Goal: Task Accomplishment & Management: Complete application form

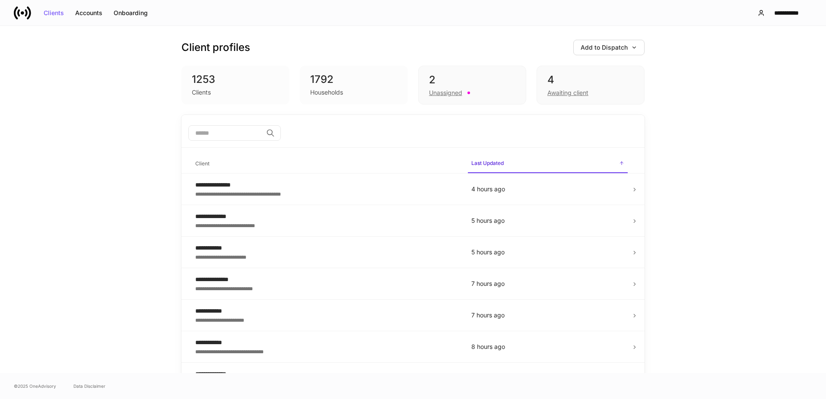
click at [621, 220] on p "5 hours ago" at bounding box center [548, 221] width 153 height 9
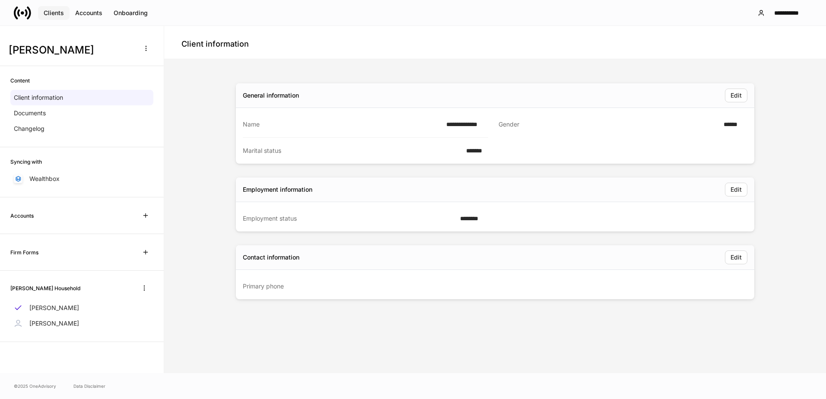
click at [54, 16] on div "Clients" at bounding box center [54, 13] width 20 height 6
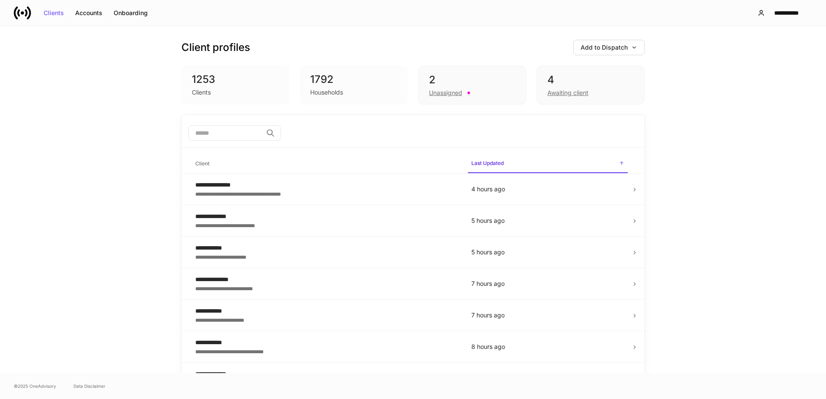
click at [632, 221] on icon at bounding box center [635, 221] width 6 height 6
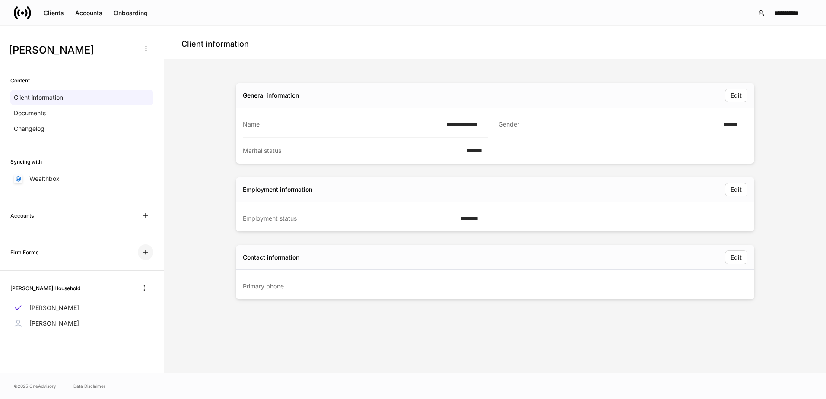
click at [144, 251] on icon "button" at bounding box center [145, 252] width 7 height 7
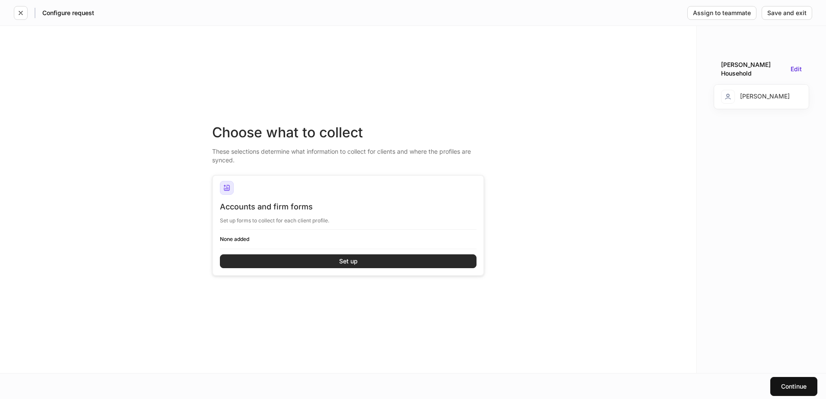
click at [396, 262] on button "Set up" at bounding box center [348, 262] width 257 height 14
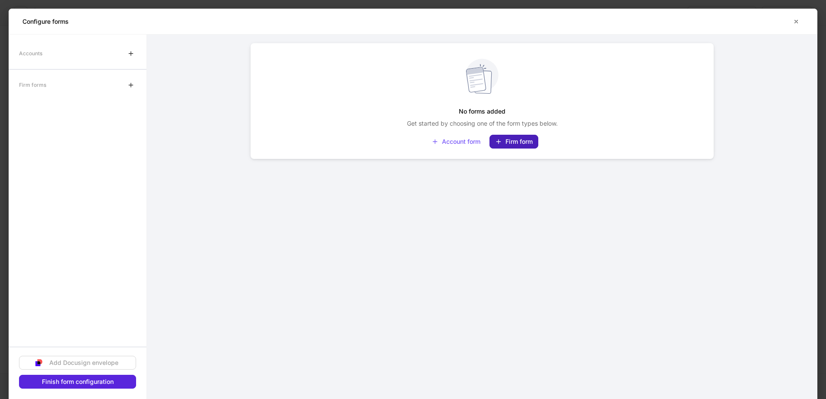
click at [529, 137] on button "Firm form" at bounding box center [514, 142] width 49 height 14
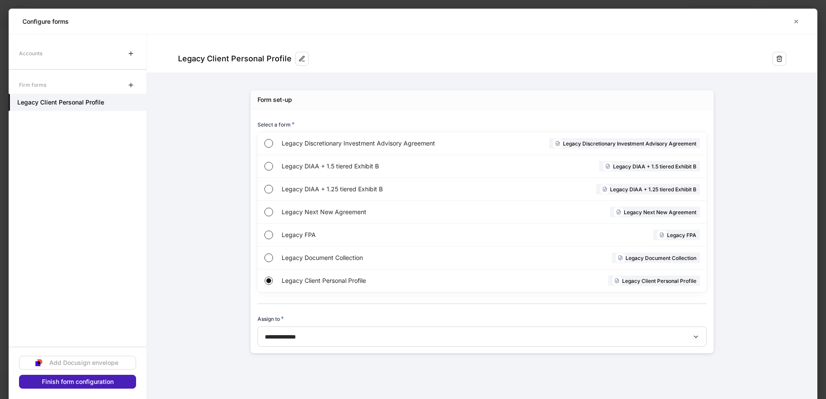
click at [57, 383] on div "Finish form configuration" at bounding box center [78, 382] width 72 height 6
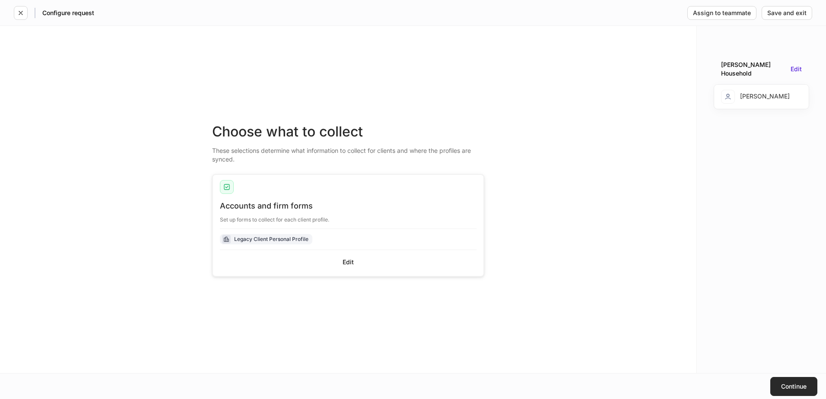
click at [802, 383] on button "Continue" at bounding box center [794, 386] width 47 height 19
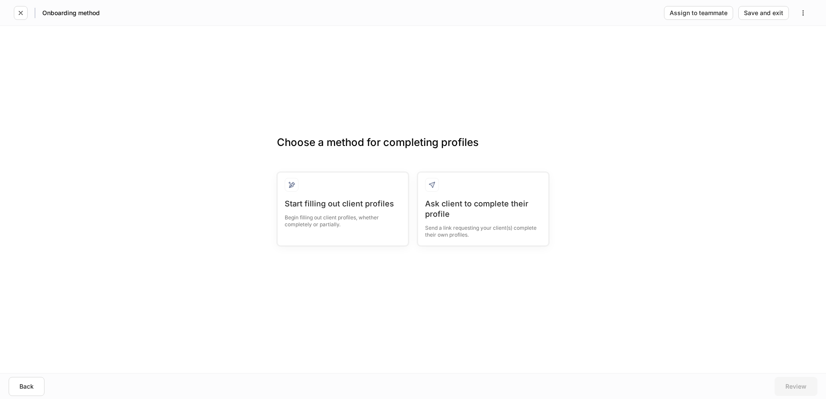
click at [478, 212] on div "Ask client to complete their profile" at bounding box center [483, 209] width 116 height 21
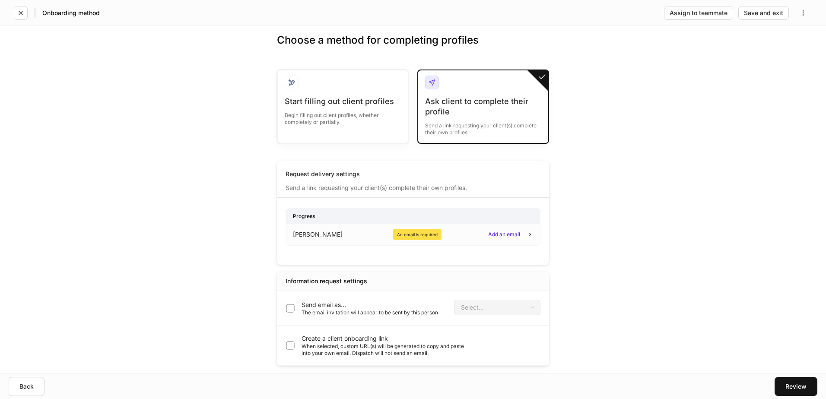
click at [501, 235] on div "Add an email" at bounding box center [504, 234] width 32 height 5
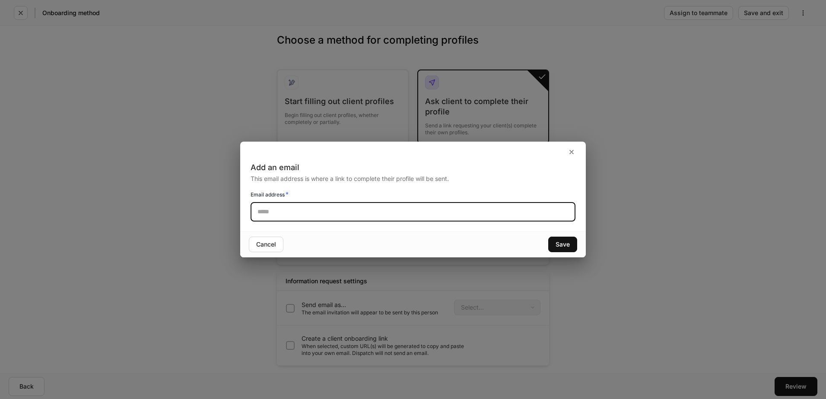
paste input "**********"
type input "**********"
click at [567, 243] on div "Save" at bounding box center [563, 245] width 14 height 6
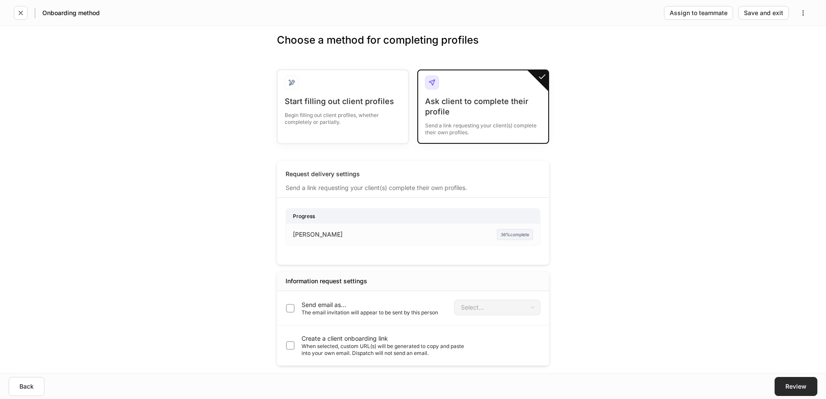
click at [798, 379] on button "Review" at bounding box center [796, 386] width 43 height 19
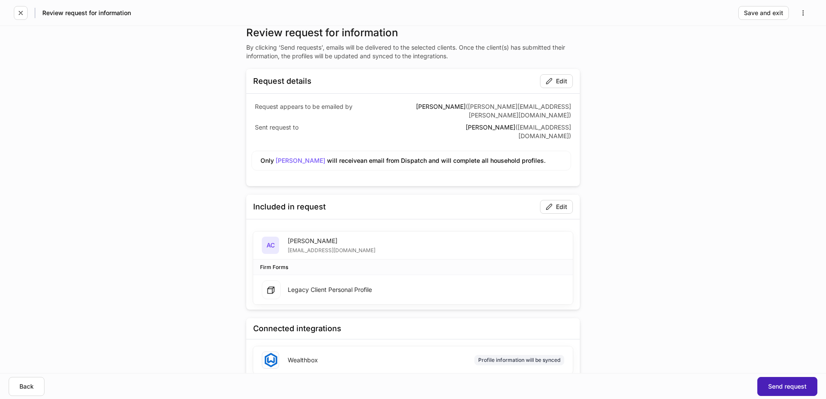
click at [784, 384] on div "Send request" at bounding box center [787, 387] width 38 height 6
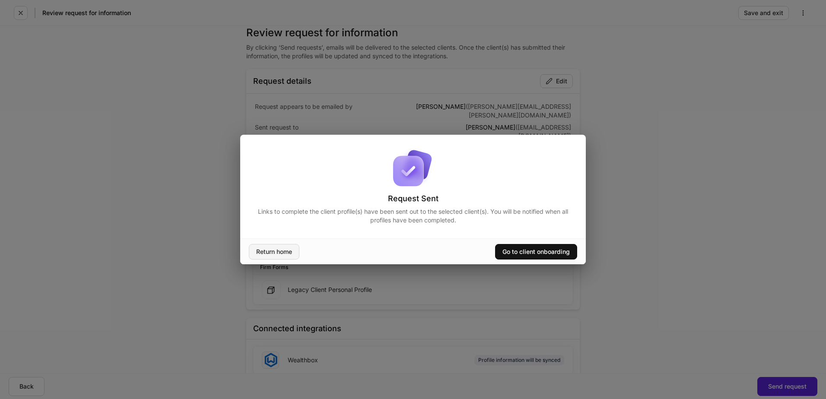
click at [277, 253] on div "Return home" at bounding box center [274, 252] width 36 height 6
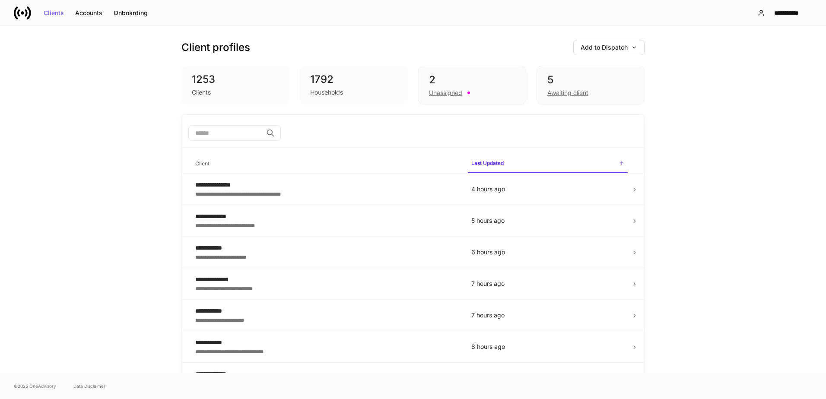
click at [282, 220] on div "**********" at bounding box center [326, 216] width 262 height 9
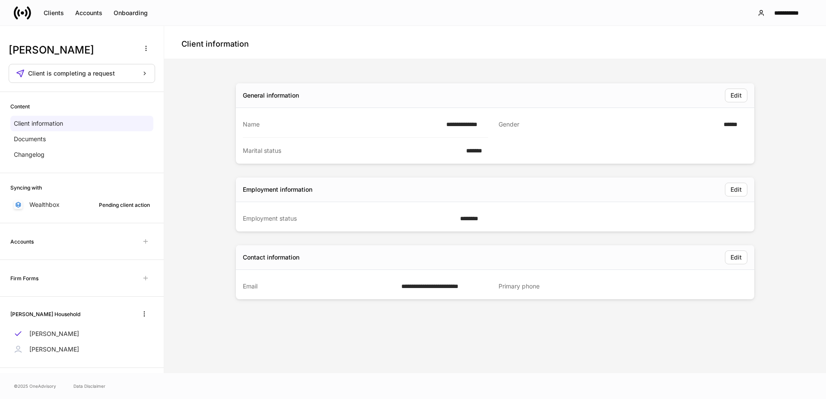
click at [38, 205] on p "Wealthbox" at bounding box center [44, 205] width 30 height 9
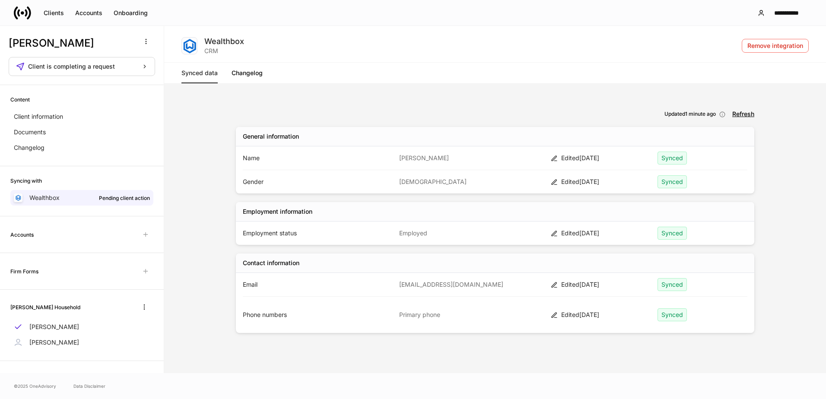
scroll to position [9, 0]
click at [67, 325] on p "[PERSON_NAME]" at bounding box center [54, 325] width 50 height 9
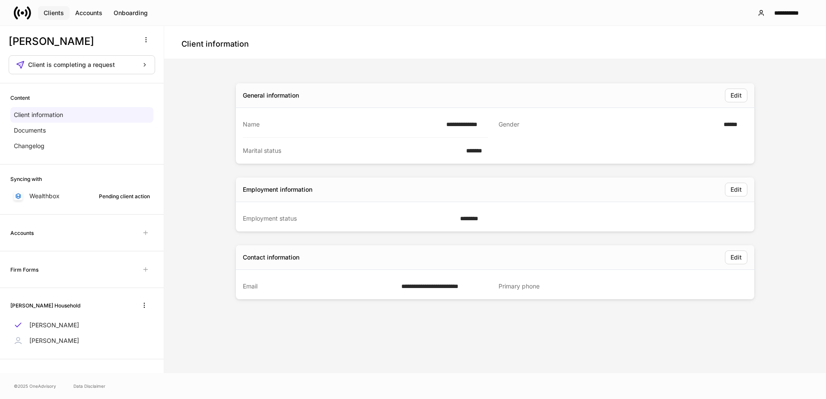
click at [46, 12] on div "Clients" at bounding box center [54, 13] width 20 height 6
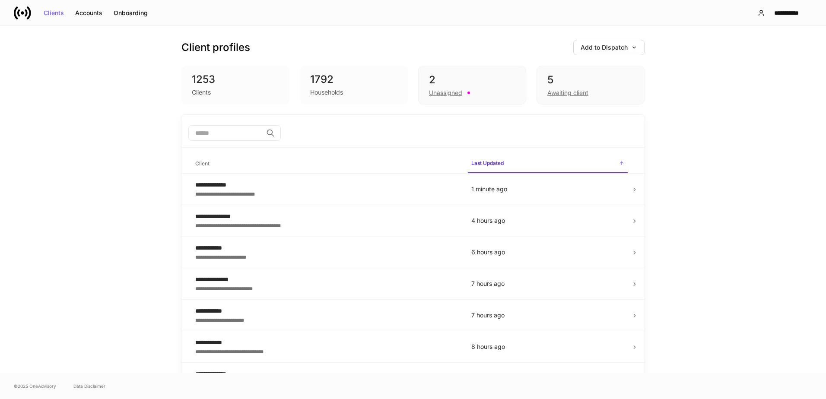
click at [564, 96] on div "Awaiting client" at bounding box center [568, 93] width 41 height 9
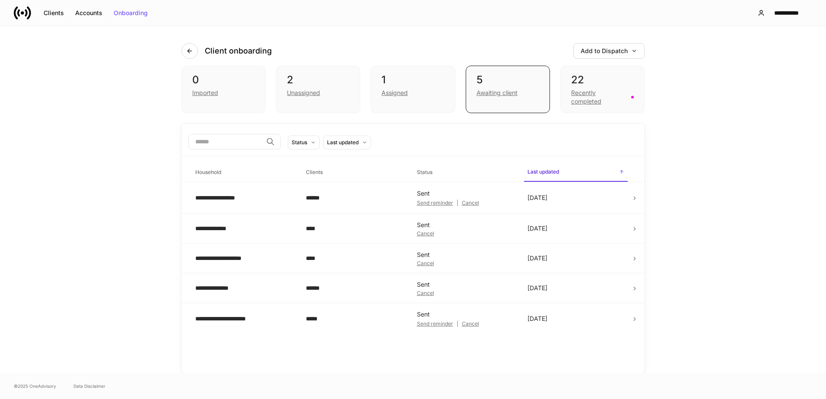
click at [634, 198] on icon at bounding box center [635, 198] width 6 height 6
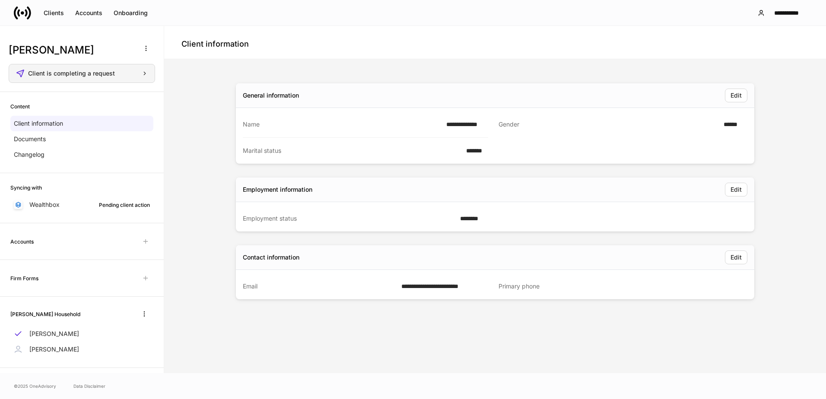
click at [112, 75] on span "Client is completing a request" at bounding box center [71, 73] width 87 height 6
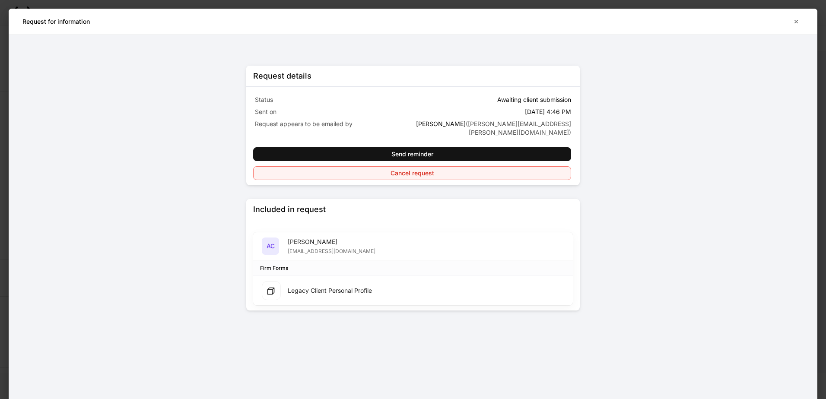
click at [396, 170] on div "Cancel request" at bounding box center [413, 173] width 44 height 6
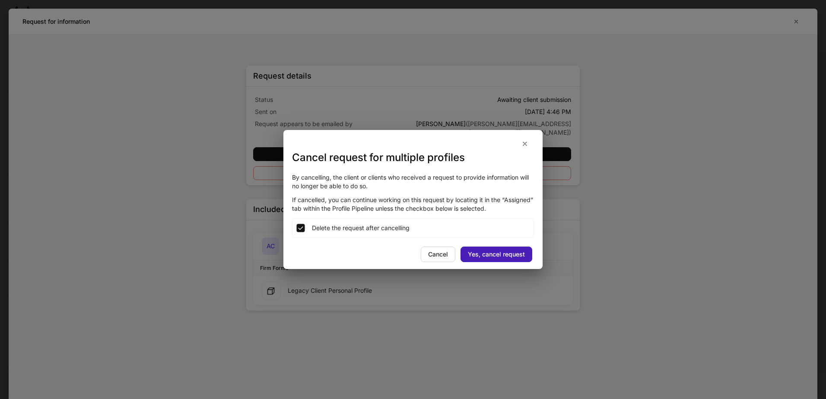
click at [478, 253] on div "Yes, cancel request" at bounding box center [496, 255] width 57 height 6
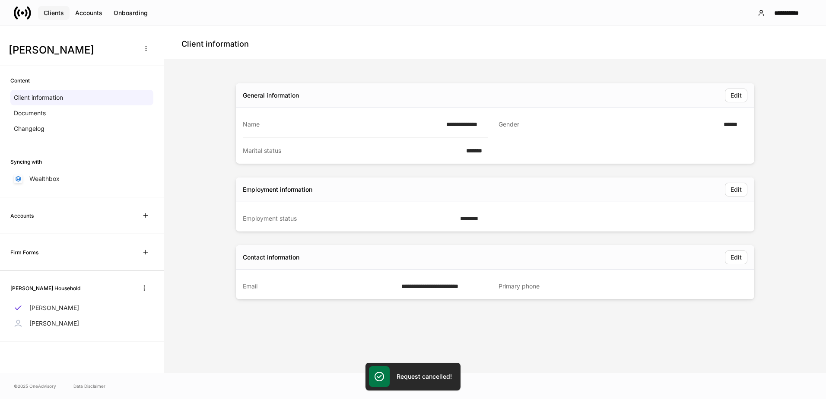
click at [53, 15] on div "Clients" at bounding box center [54, 13] width 20 height 6
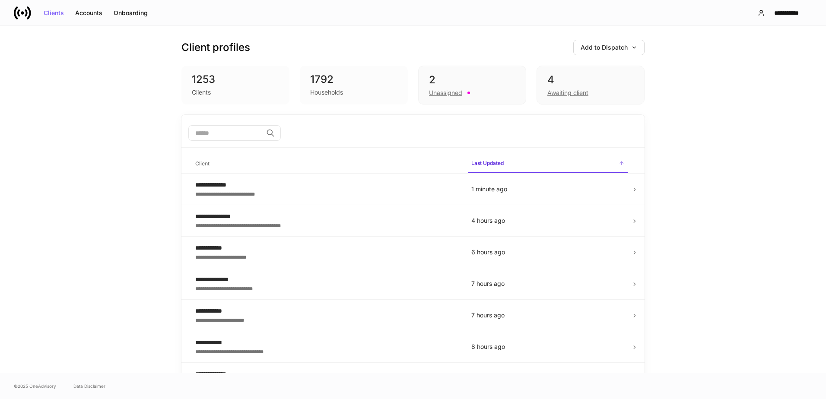
click at [634, 190] on icon at bounding box center [635, 190] width 6 height 6
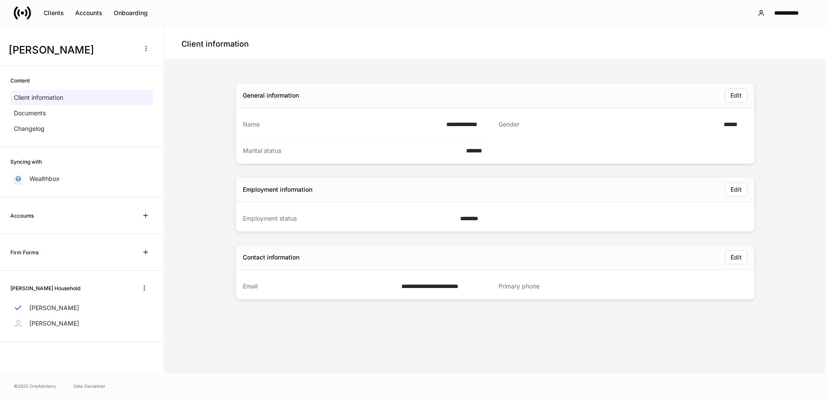
click at [29, 112] on p "Documents" at bounding box center [30, 113] width 32 height 9
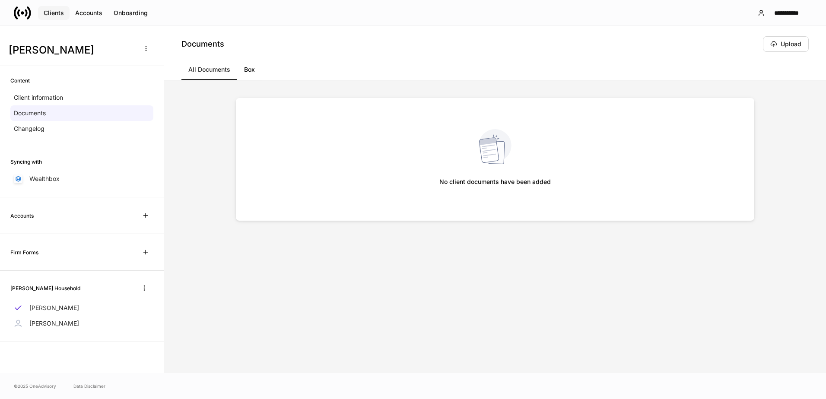
click at [48, 13] on div "Clients" at bounding box center [54, 13] width 20 height 6
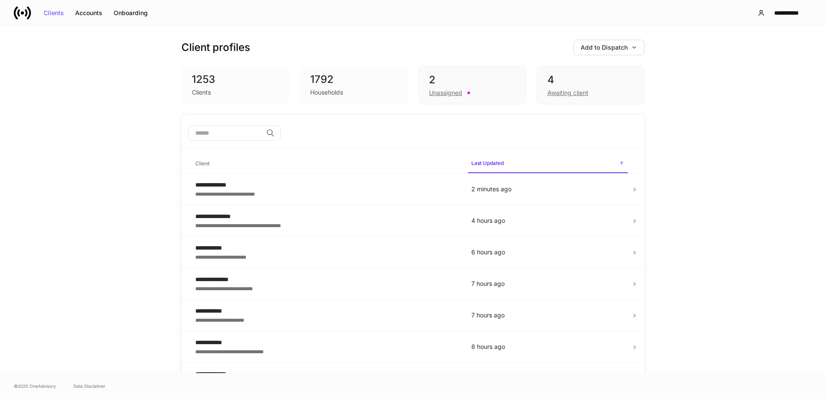
click at [28, 13] on icon at bounding box center [22, 12] width 17 height 17
click at [632, 191] on icon at bounding box center [635, 190] width 6 height 6
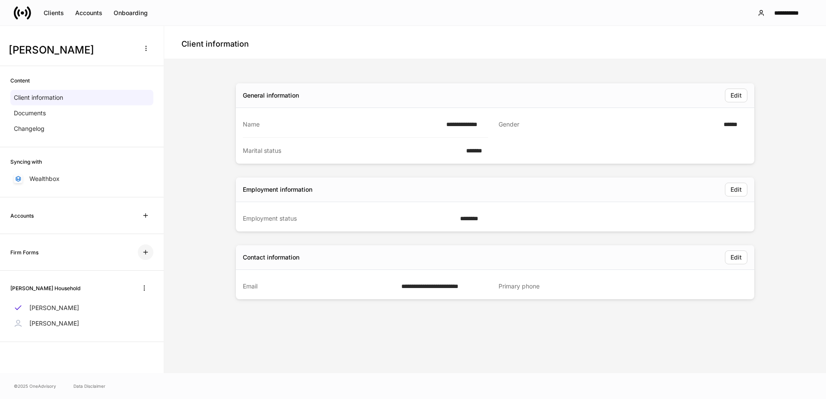
click at [144, 249] on icon "button" at bounding box center [145, 252] width 7 height 7
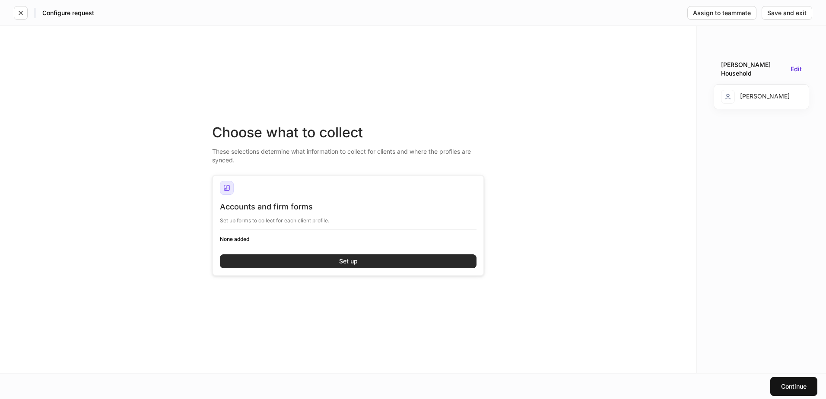
click at [337, 260] on button "Set up" at bounding box center [348, 262] width 257 height 14
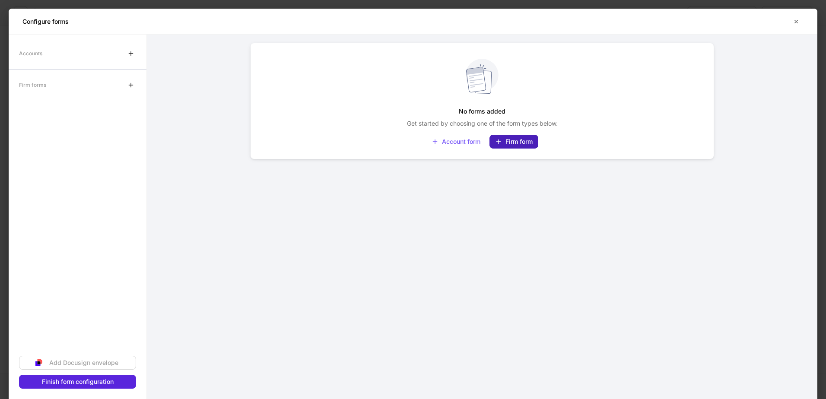
click at [510, 144] on div "Firm form" at bounding box center [514, 141] width 38 height 7
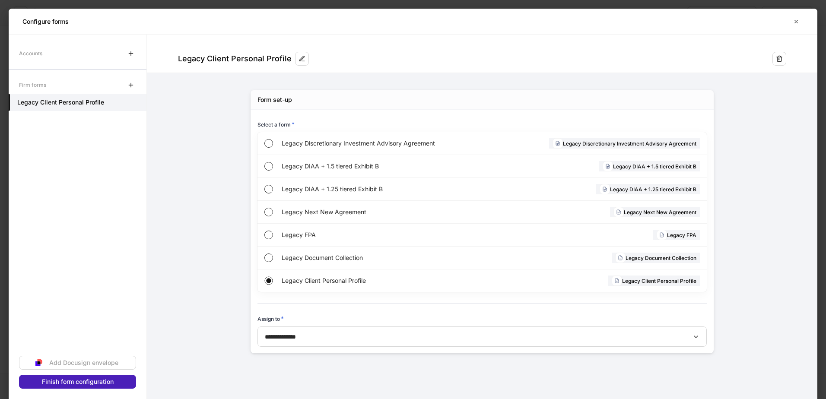
click at [75, 383] on div "Finish form configuration" at bounding box center [78, 382] width 72 height 6
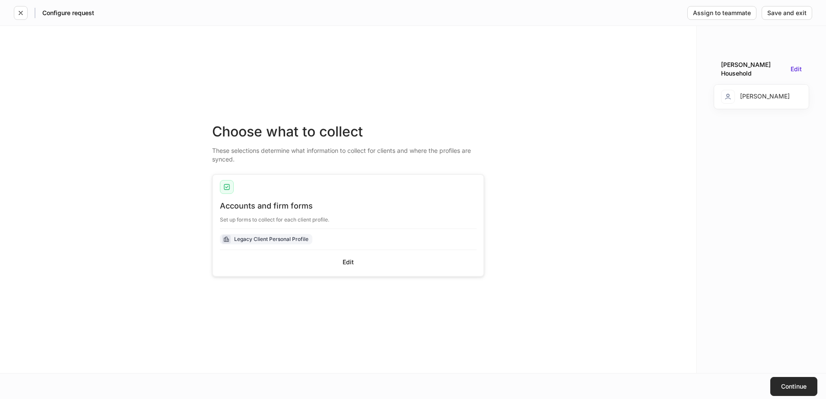
click at [799, 387] on div "Continue" at bounding box center [794, 387] width 26 height 6
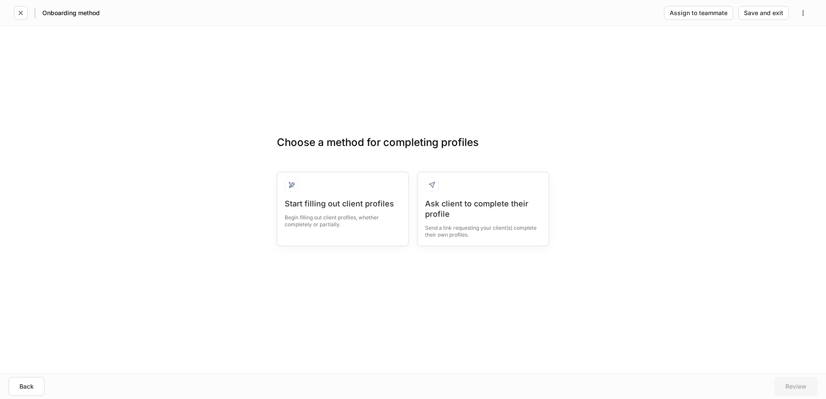
click at [456, 206] on div "Ask client to complete their profile" at bounding box center [483, 209] width 116 height 21
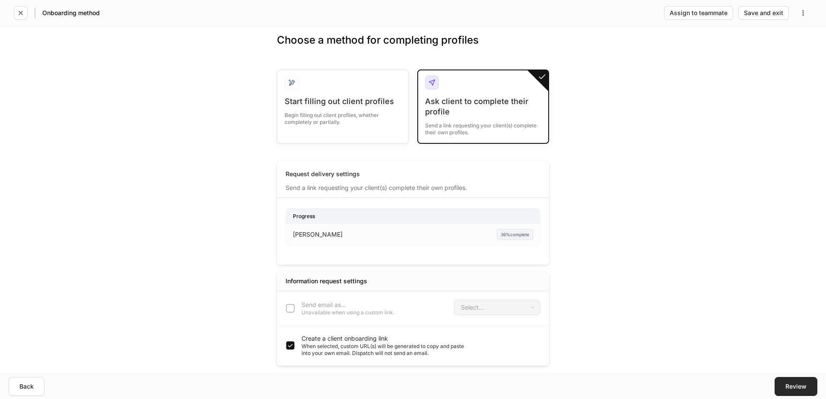
click at [804, 389] on div "Review" at bounding box center [796, 387] width 21 height 6
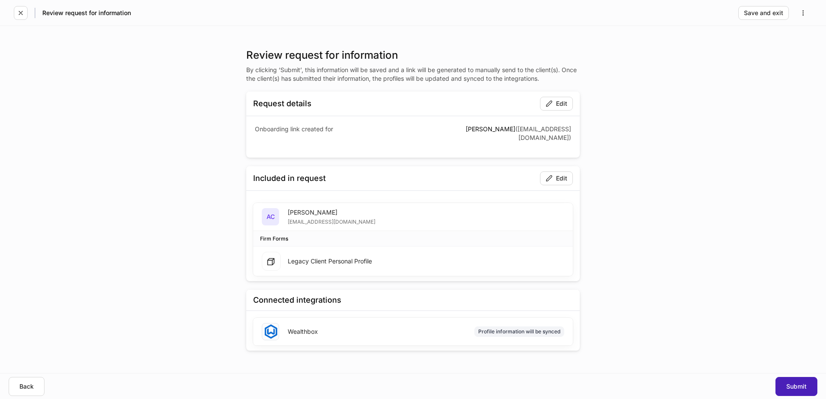
click at [800, 388] on div "Submit" at bounding box center [797, 387] width 20 height 6
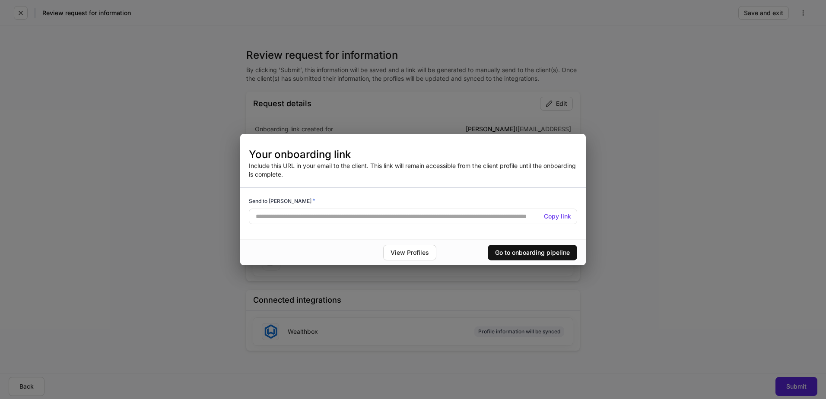
click at [555, 217] on h5 "Copy link" at bounding box center [557, 216] width 27 height 9
